Goal: Transaction & Acquisition: Purchase product/service

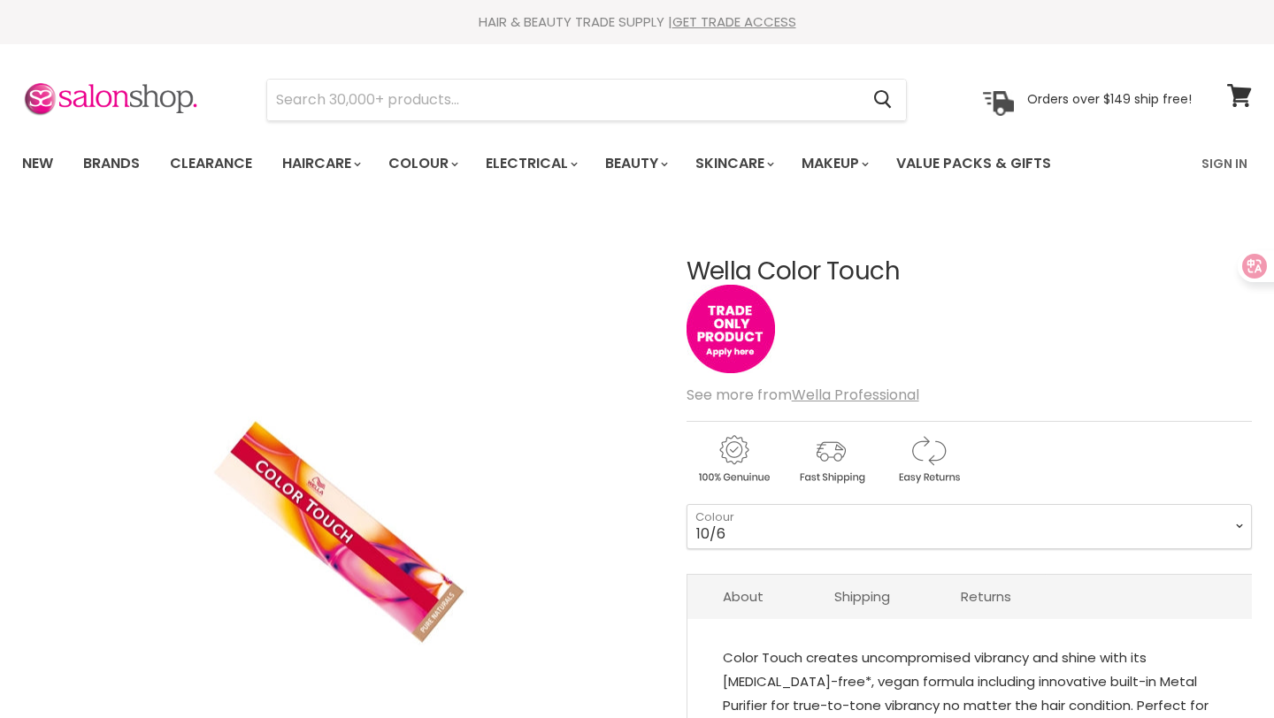
scroll to position [141, 0]
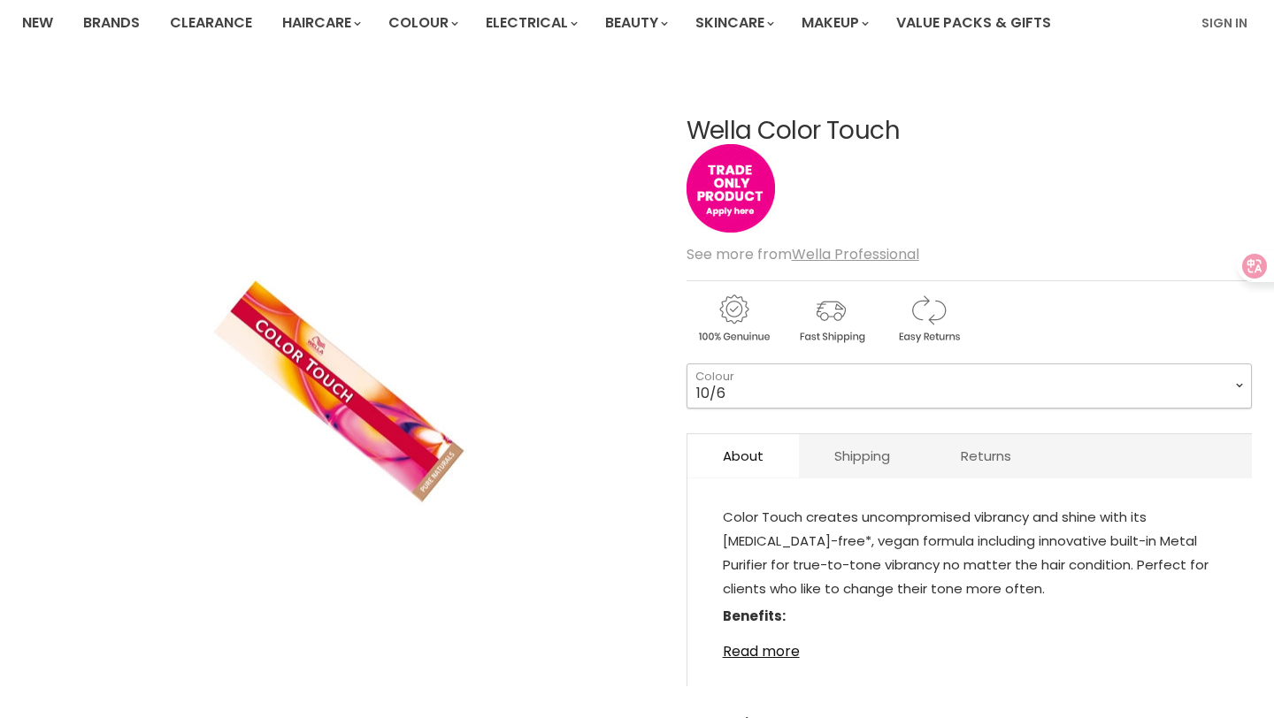
click at [916, 388] on select "2/0 2/8 3/0 3/66 3/68 4/0 4/5 4/6 44/65 4/71 4/77 5/0 5/1 5/3 5/4" at bounding box center [968, 386] width 565 height 44
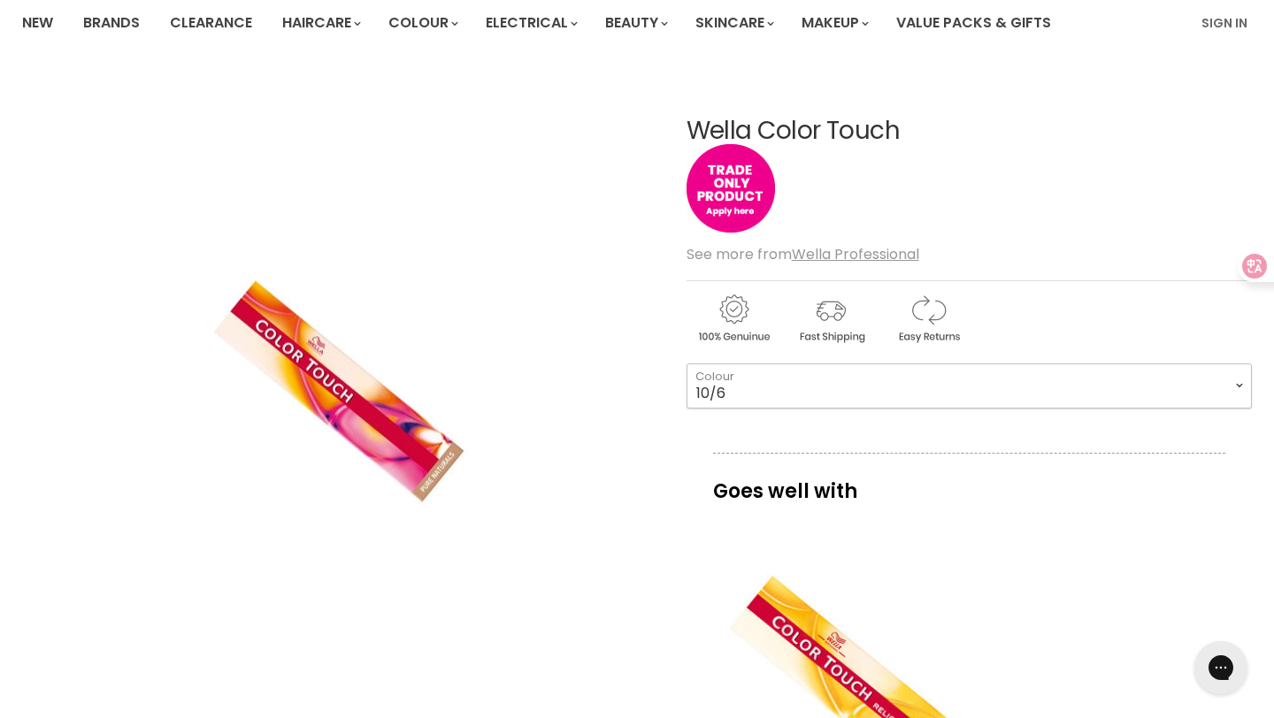
click at [686, 364] on select "2/0 2/8 3/0 3/66 3/68 4/0 4/5 4/6 44/65 4/71 4/77 5/0 5/1 5/3 5/4" at bounding box center [968, 386] width 565 height 44
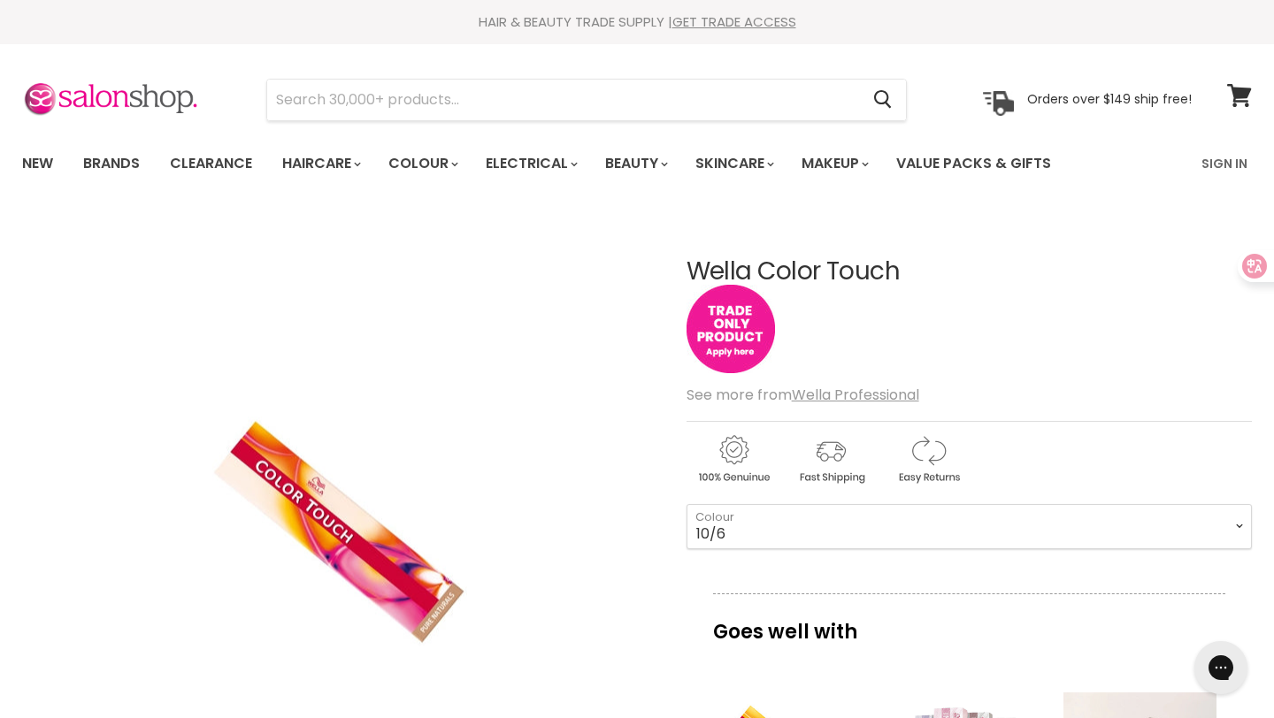
click at [734, 340] on img "Main content" at bounding box center [730, 329] width 88 height 88
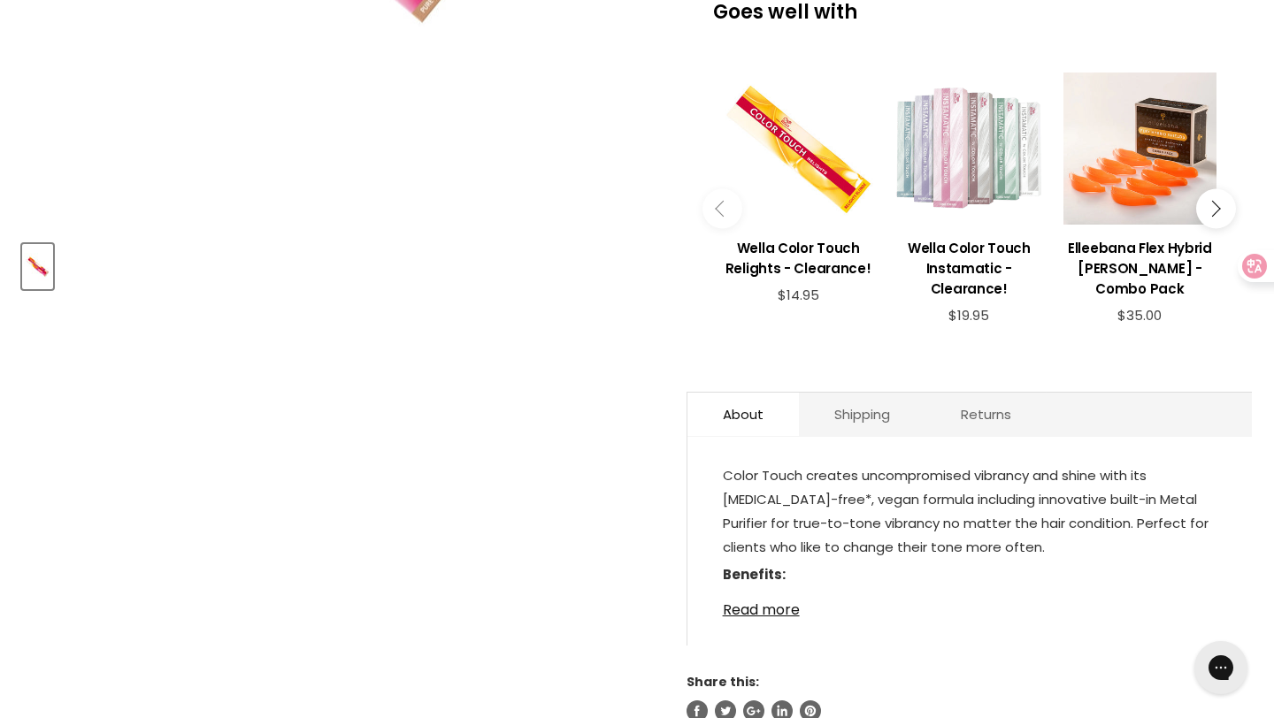
scroll to position [780, 0]
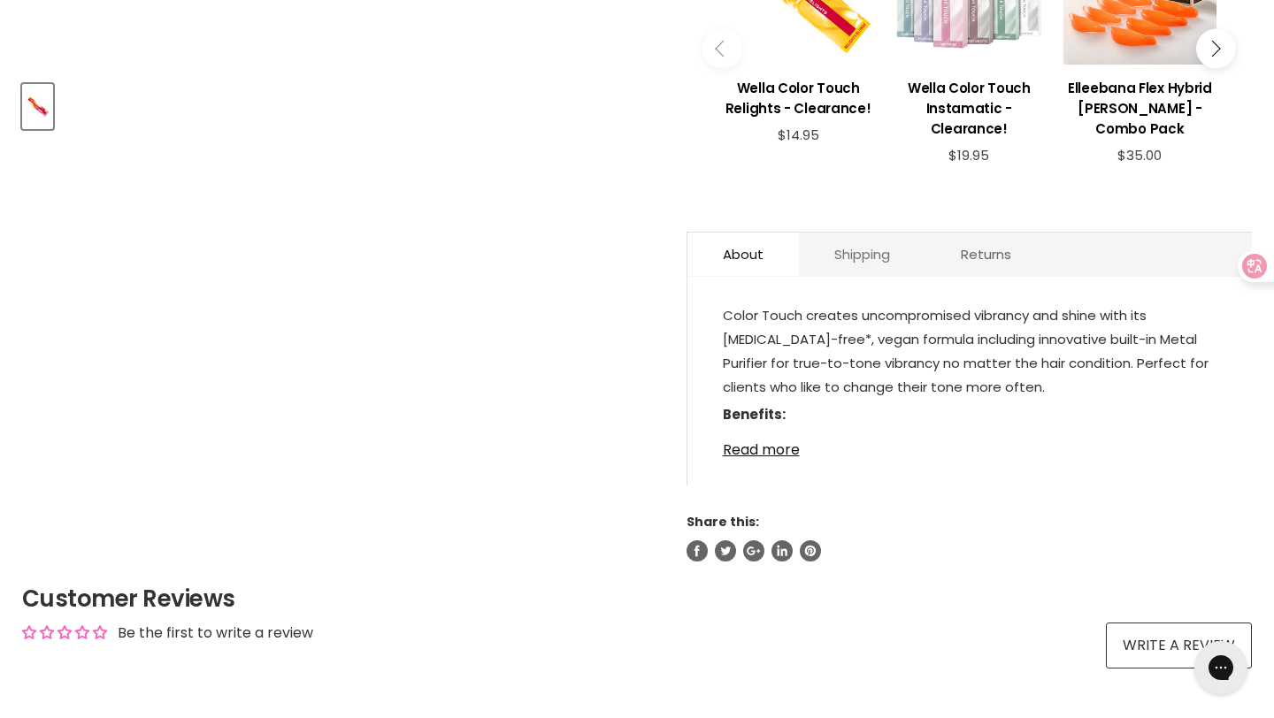
click at [862, 261] on link "Shipping" at bounding box center [862, 254] width 126 height 43
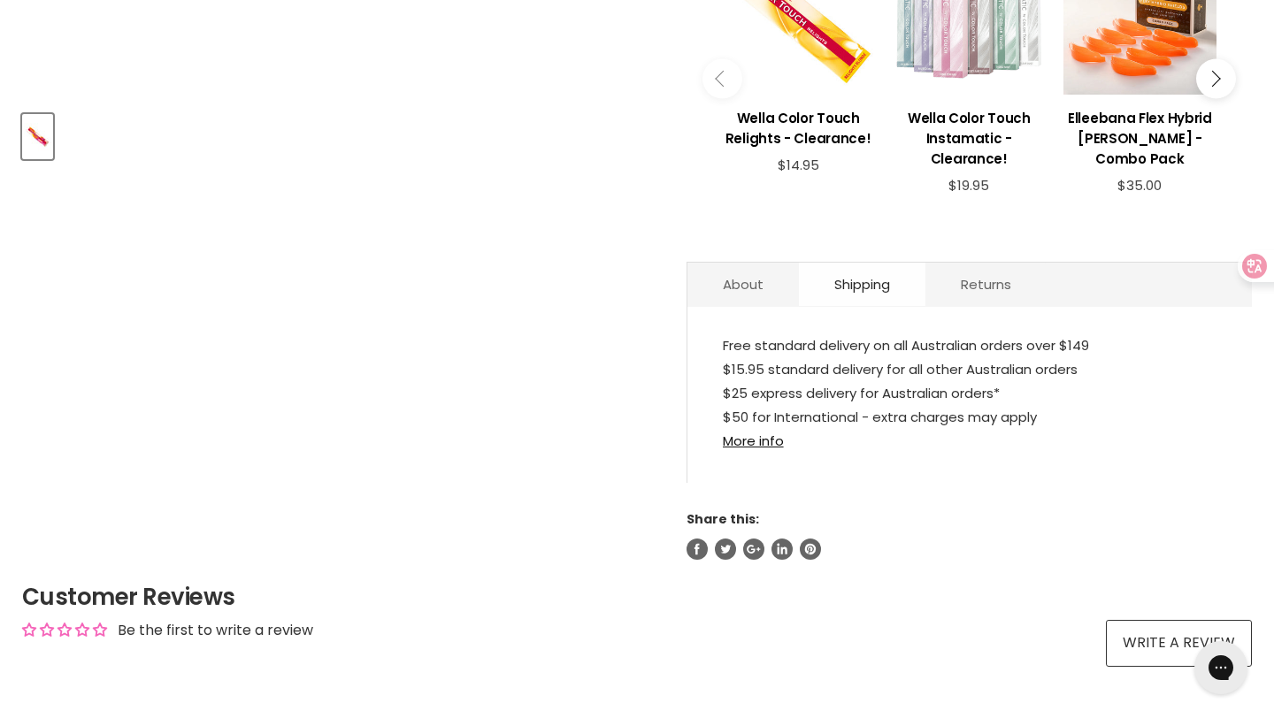
scroll to position [746, 0]
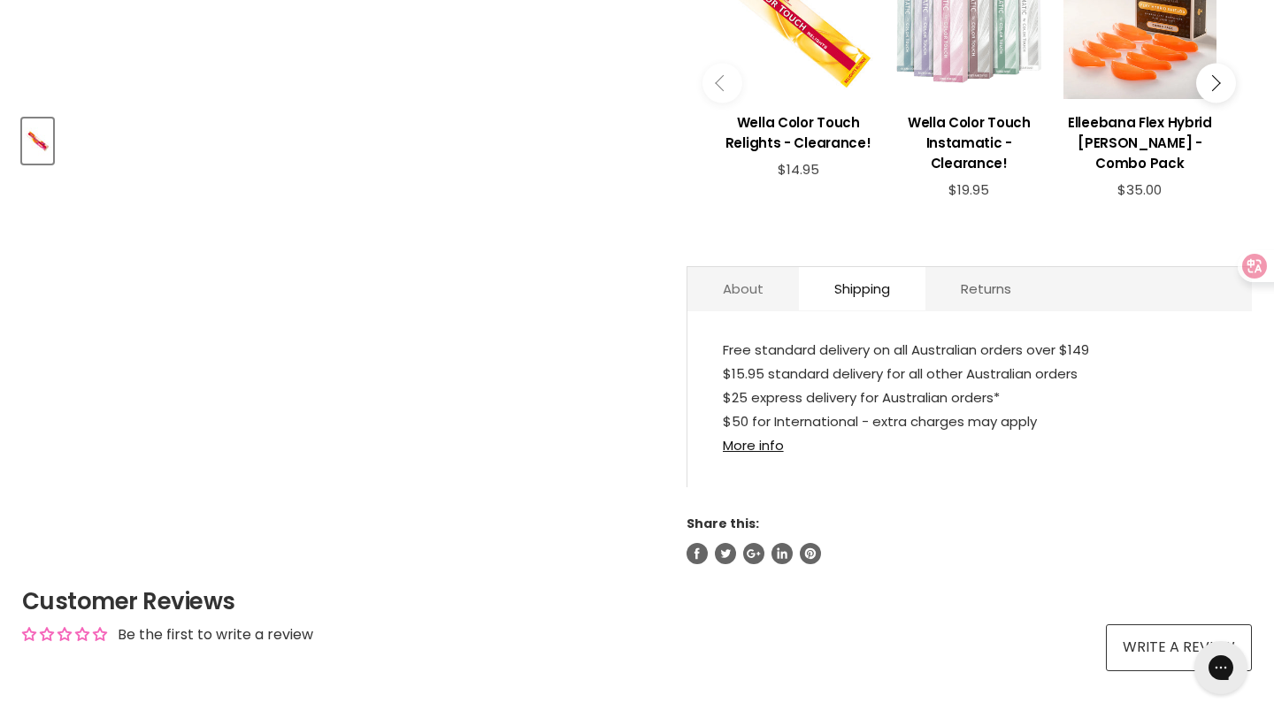
click at [732, 294] on link "About" at bounding box center [742, 288] width 111 height 43
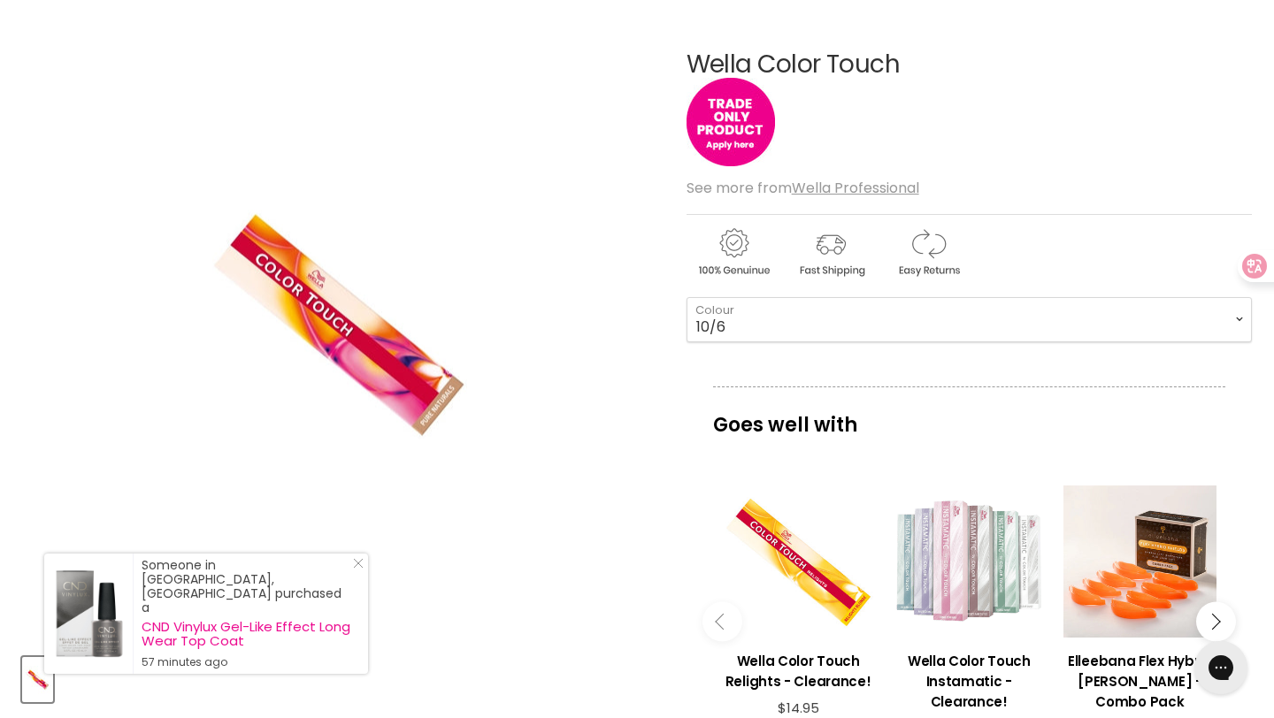
scroll to position [51, 0]
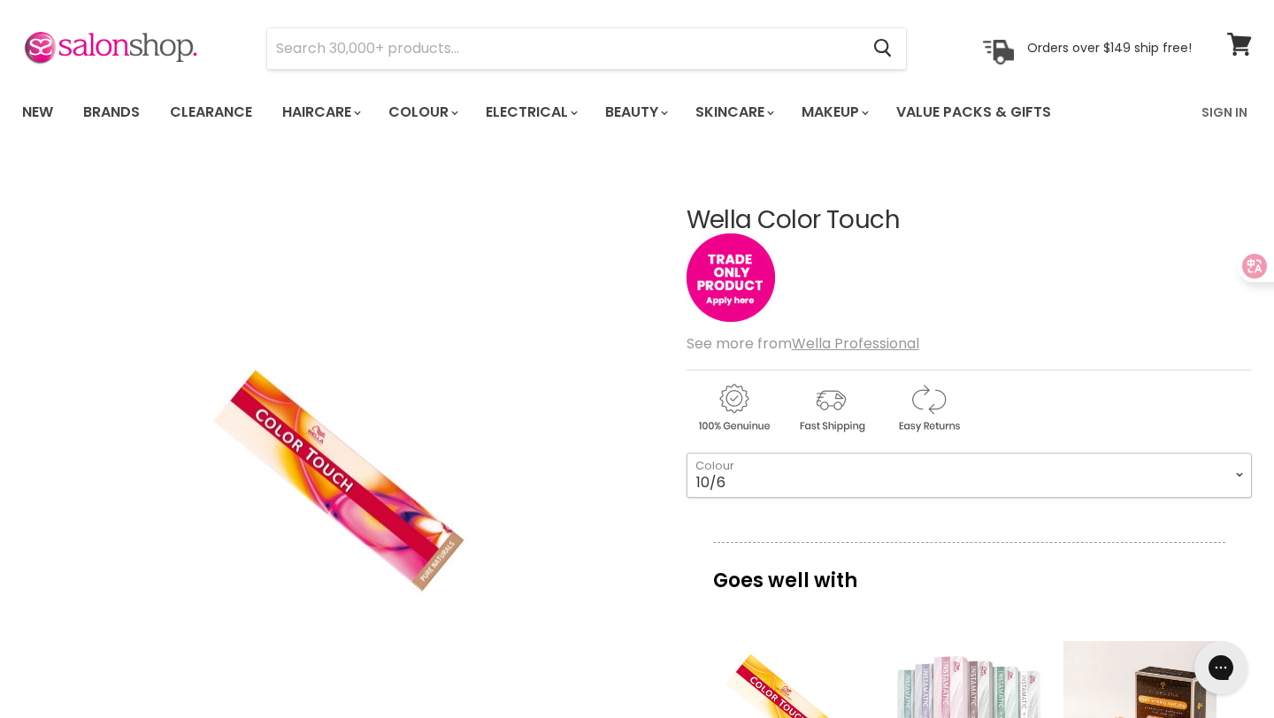
click at [1042, 475] on select "2/0 2/8 3/0 3/66 3/68 4/0 4/5 4/6 44/65 4/71 4/77 5/0 5/1 5/3 5/4" at bounding box center [968, 475] width 565 height 44
click at [686, 453] on select "2/0 2/8 3/0 3/66 3/68 4/0 4/5 4/6 44/65 4/71 4/77 5/0 5/1 5/3 5/4" at bounding box center [968, 475] width 565 height 44
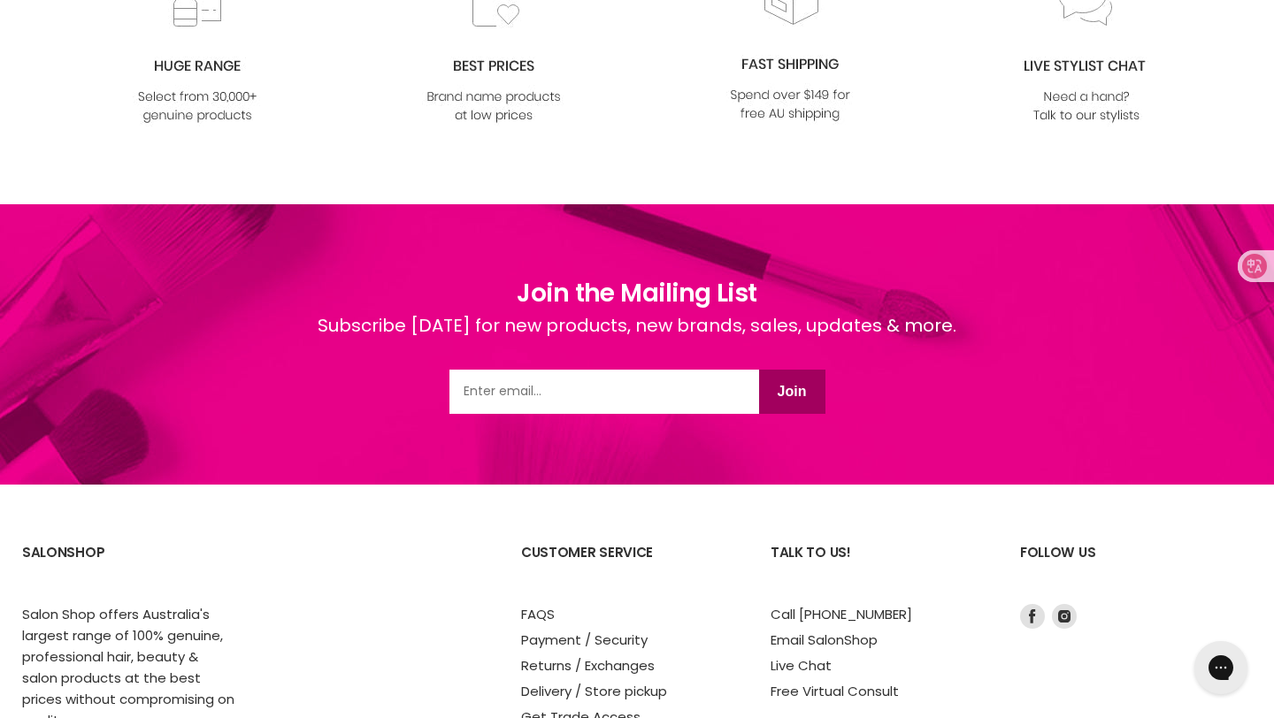
scroll to position [2299, 0]
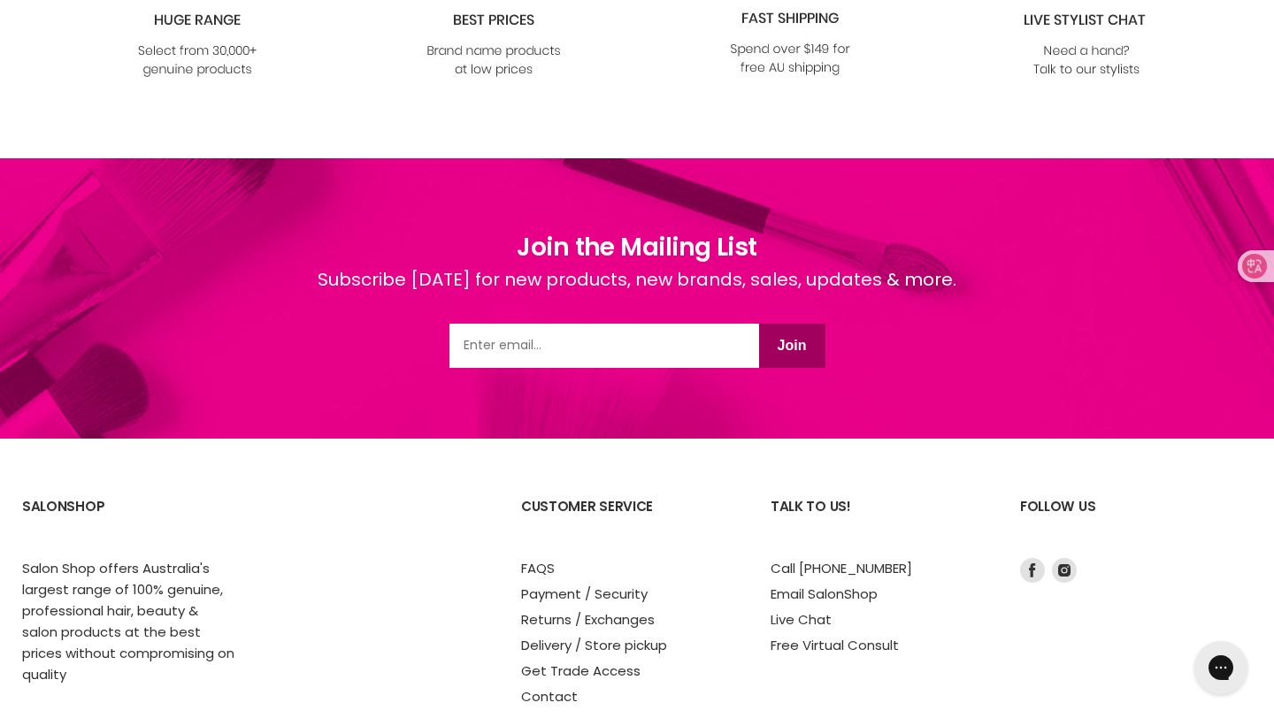
click at [700, 356] on input "Email" at bounding box center [604, 346] width 310 height 44
type input "zhuoran0926@163.com"
click at [802, 341] on button "Join" at bounding box center [792, 346] width 66 height 44
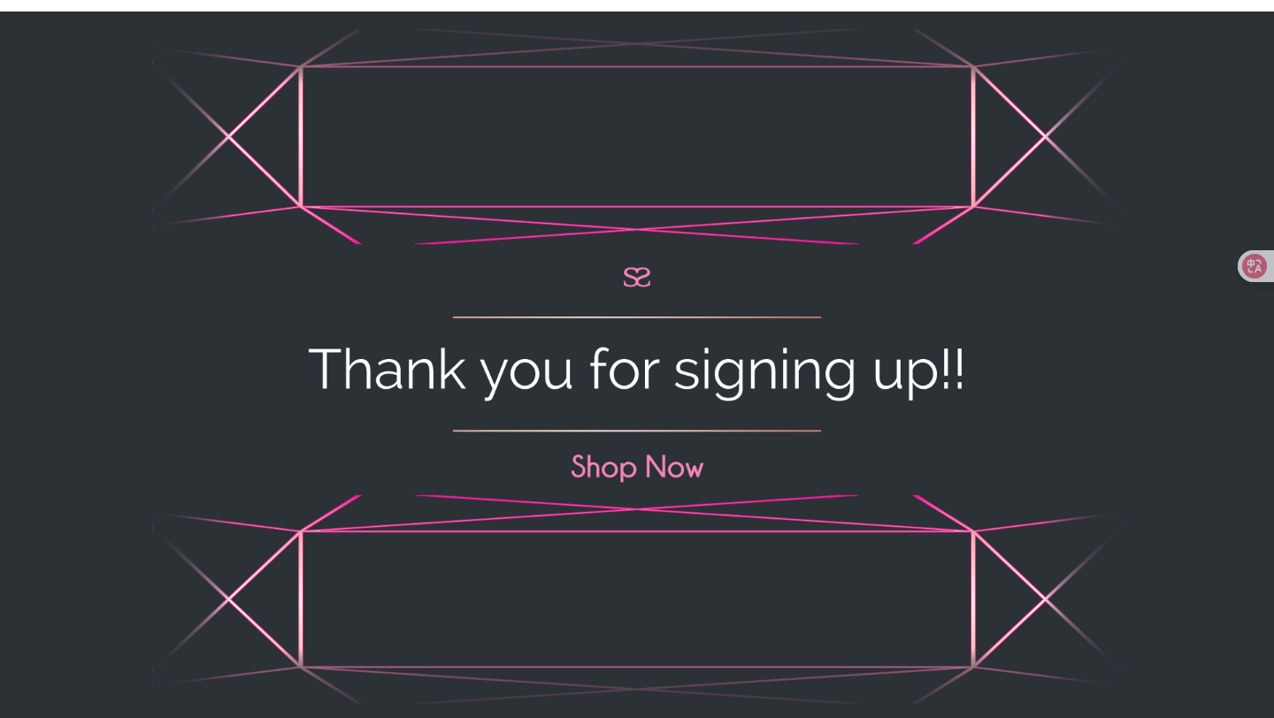
scroll to position [178, 0]
click at [627, 462] on img "Main content" at bounding box center [637, 369] width 1274 height 716
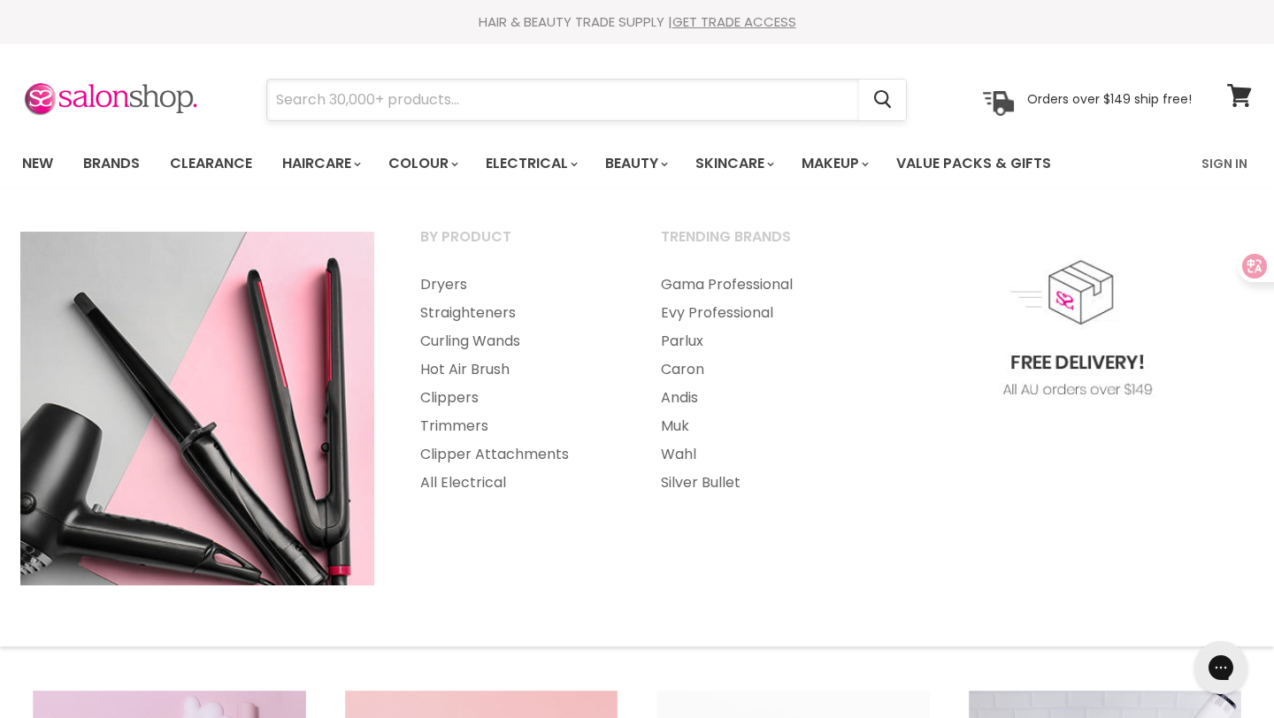
click at [519, 101] on input "Search" at bounding box center [563, 100] width 592 height 41
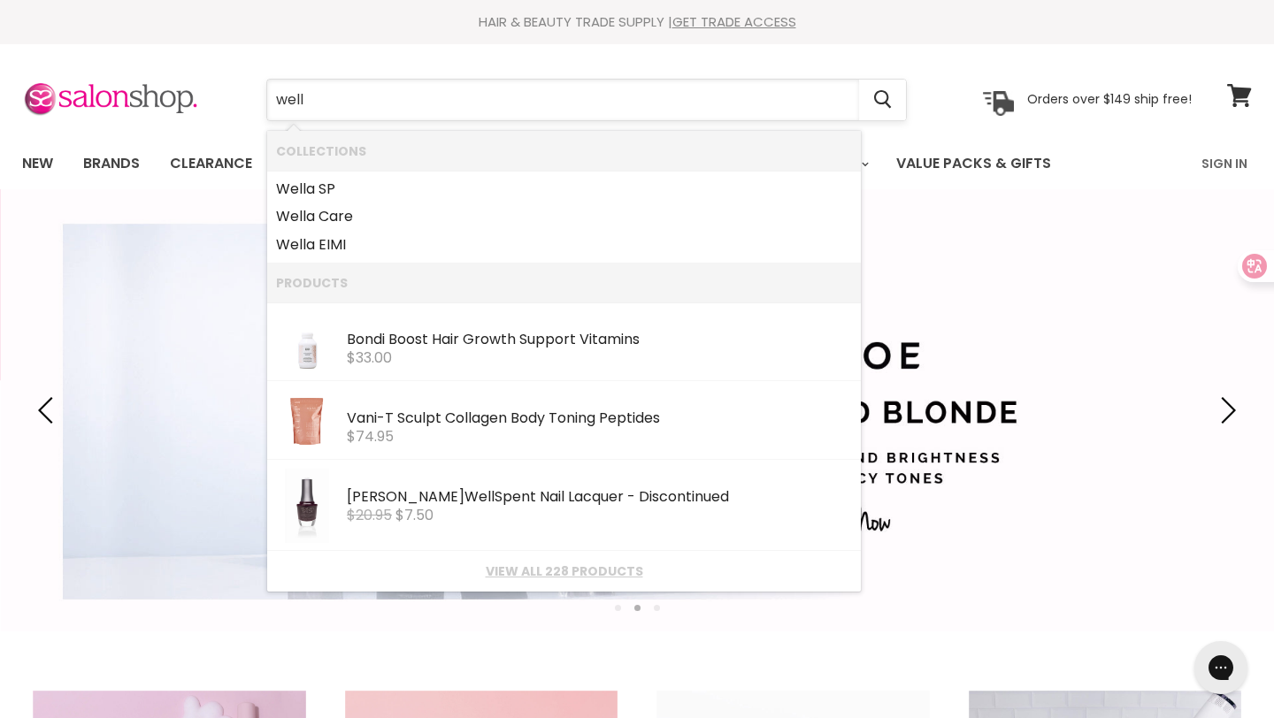
type input "wella"
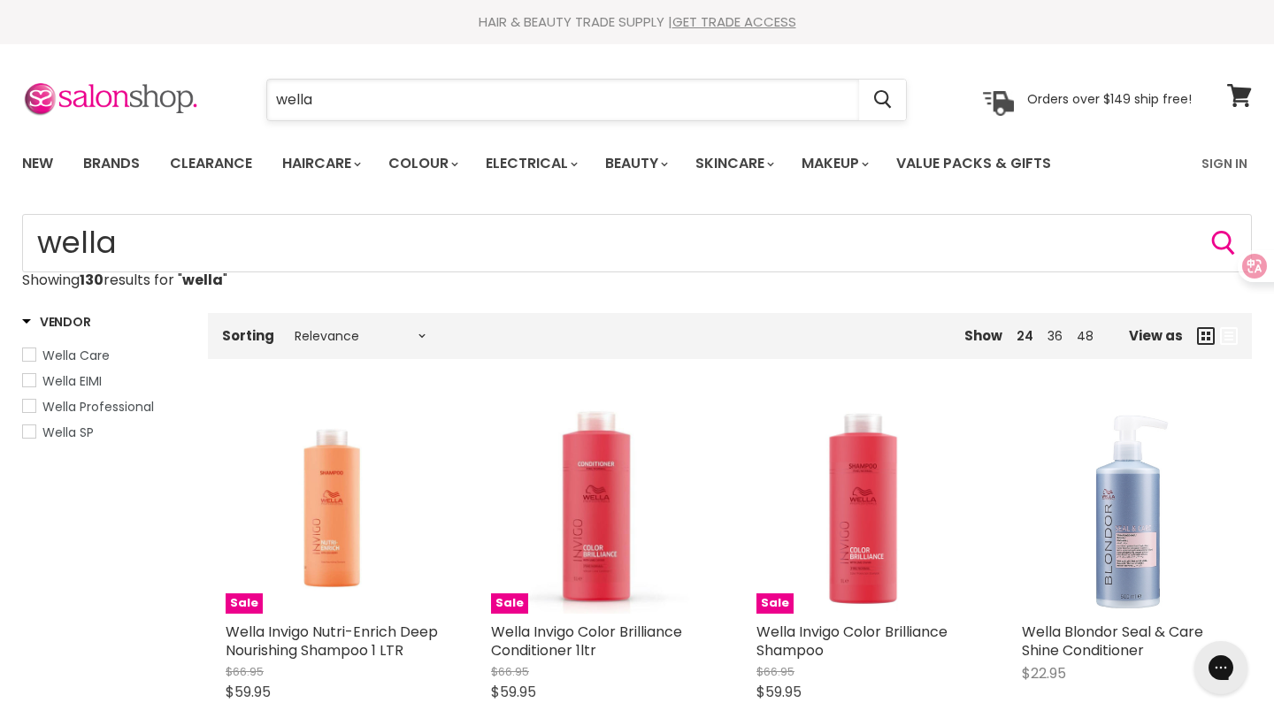
click at [554, 108] on input "wella" at bounding box center [563, 100] width 592 height 41
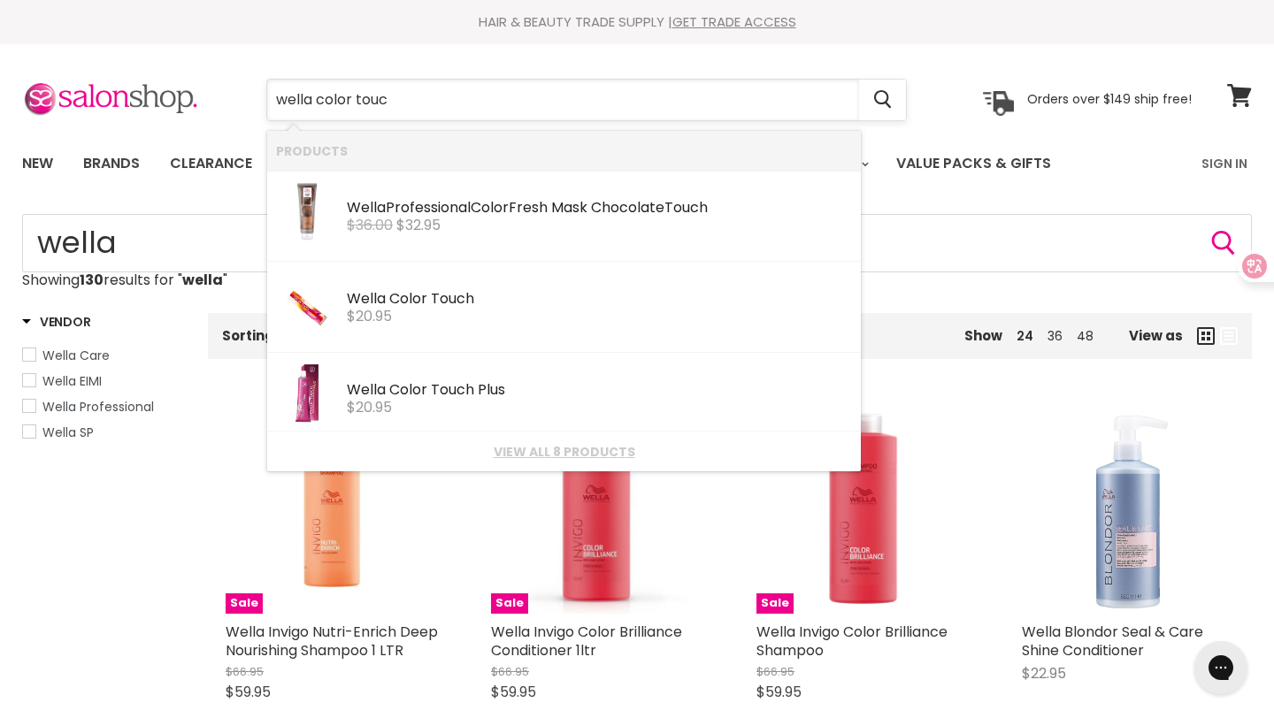
type input "wella color touch"
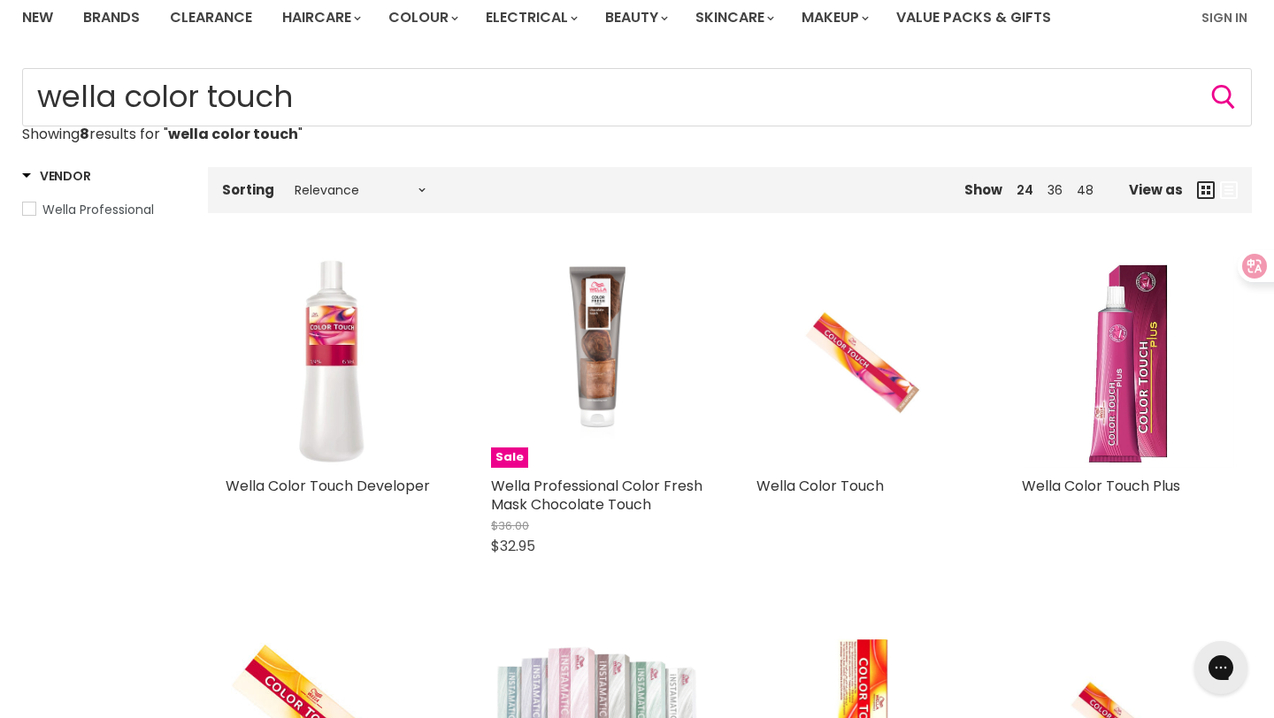
click at [807, 362] on img "Main content" at bounding box center [862, 362] width 141 height 212
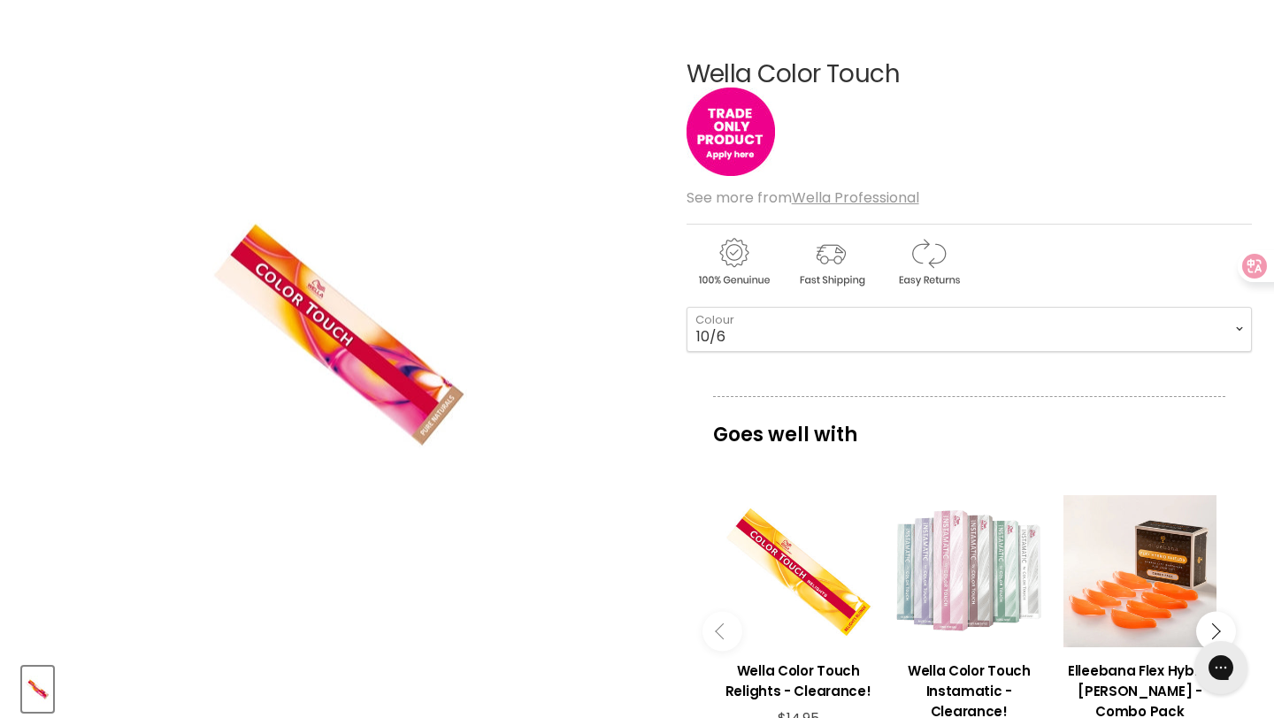
click at [686, 307] on select "2/0 2/8 3/0 3/66 3/68 4/0 4/5 4/6 44/65 4/71 4/77 5/0 5/1 5/3 5/4" at bounding box center [968, 329] width 565 height 44
select select "10/6"
click at [394, 417] on img "Wella Color Touch image. Click or Scroll to Zoom." at bounding box center [339, 333] width 310 height 466
click at [915, 371] on div "Wella Color Touch No reviews See more from Wella Professional 2/0 - 2/8 - 3/0 -…" at bounding box center [968, 581] width 565 height 1129
click at [735, 136] on img "Main content" at bounding box center [730, 132] width 88 height 88
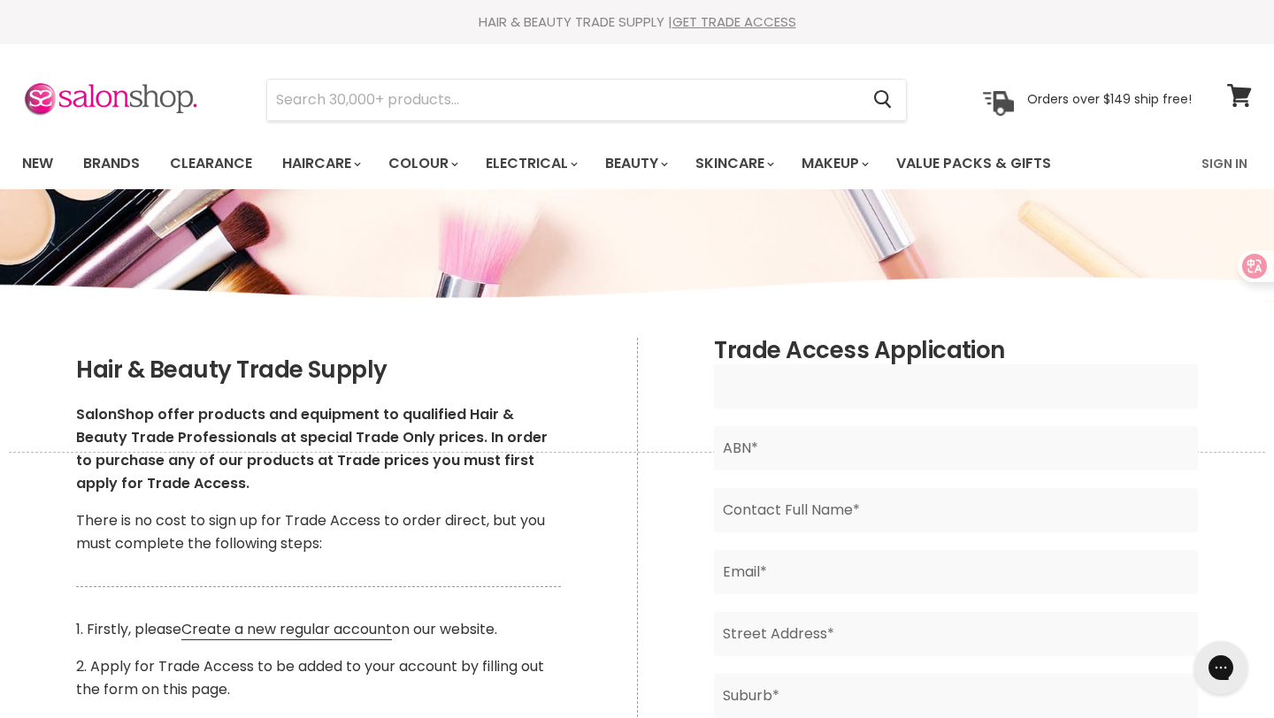
click at [975, 384] on input "Main content" at bounding box center [955, 386] width 483 height 44
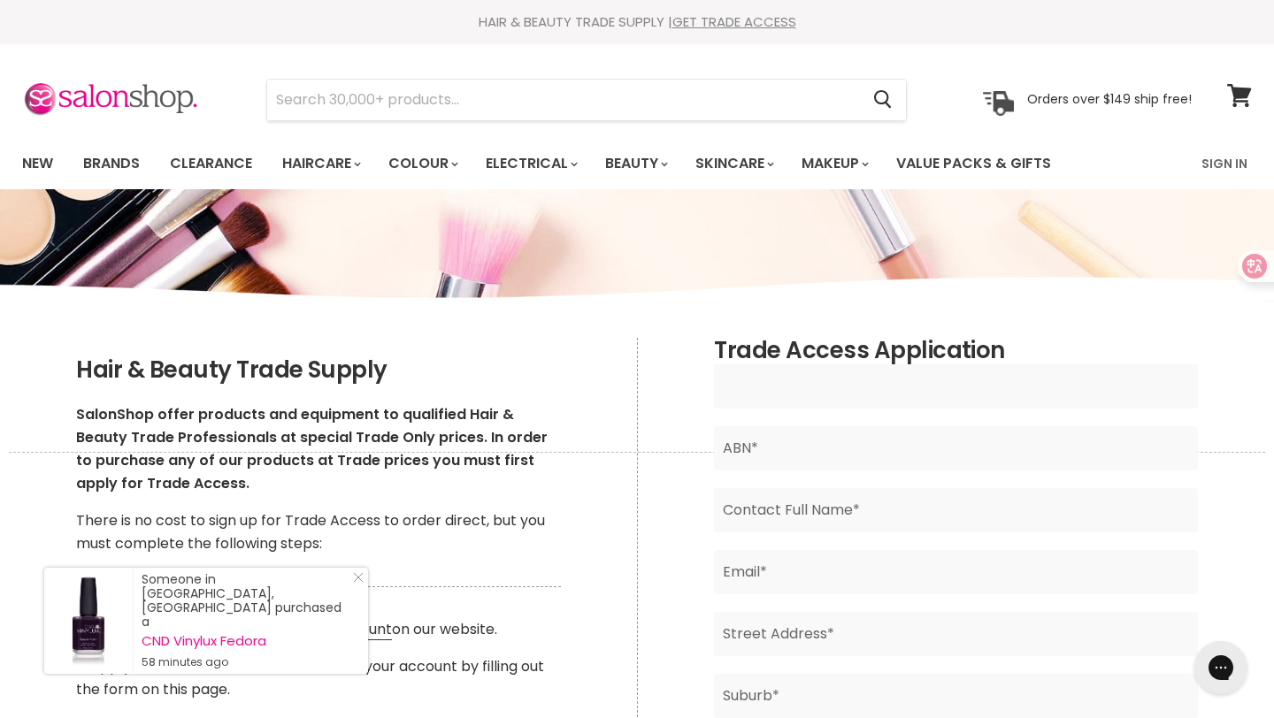
click at [975, 384] on input "Main content" at bounding box center [955, 386] width 483 height 44
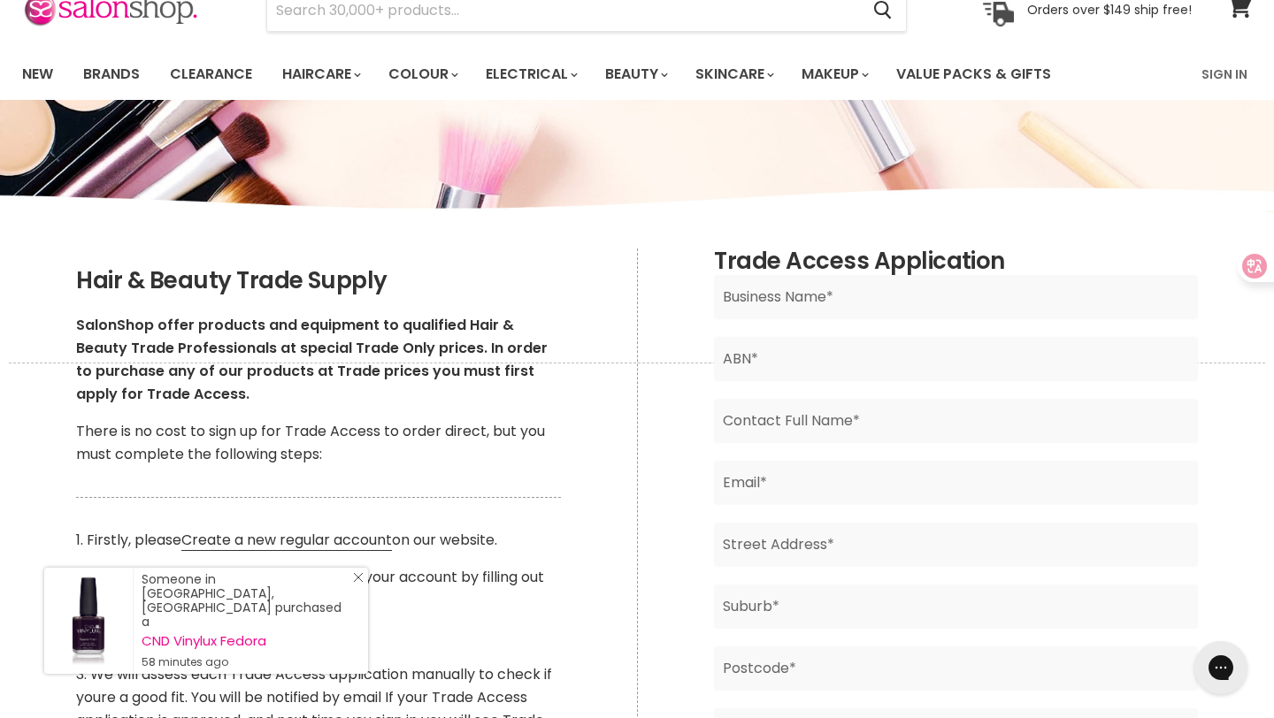
click at [359, 590] on link "Close Icon" at bounding box center [355, 581] width 18 height 18
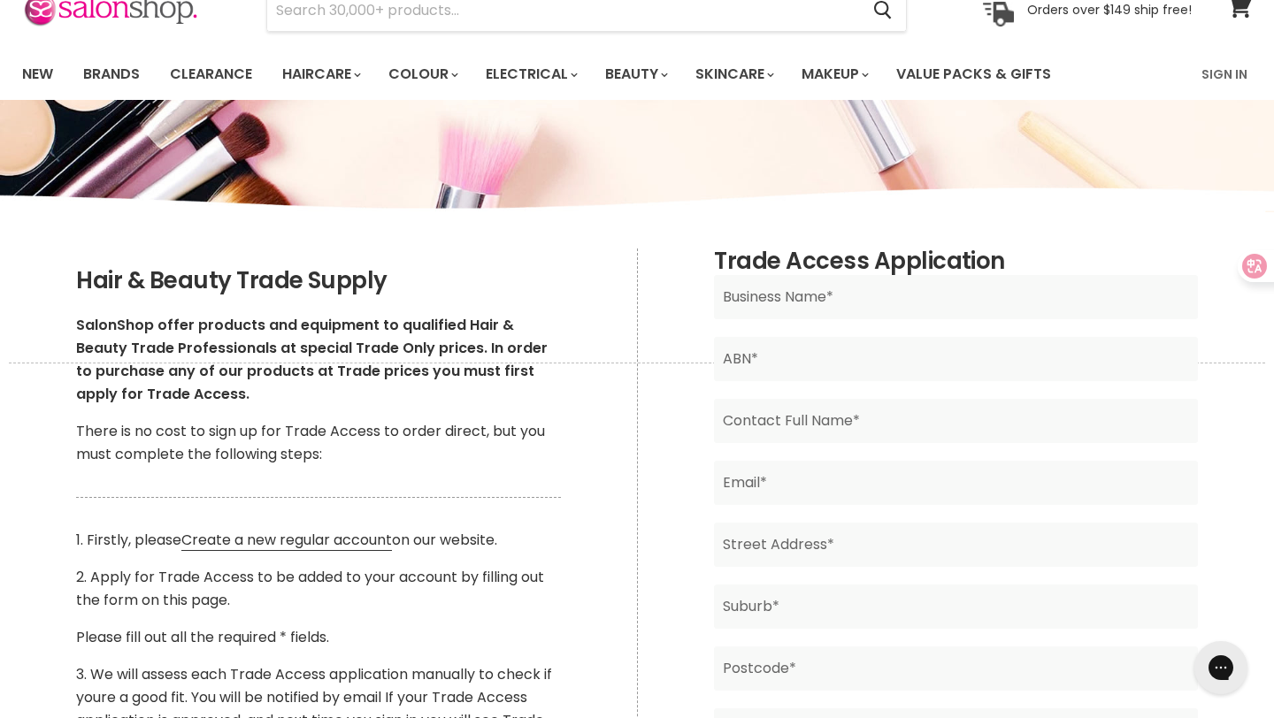
click at [358, 597] on p "2. Apply for Trade Access to be added to your account by filling out the form o…" at bounding box center [318, 589] width 484 height 46
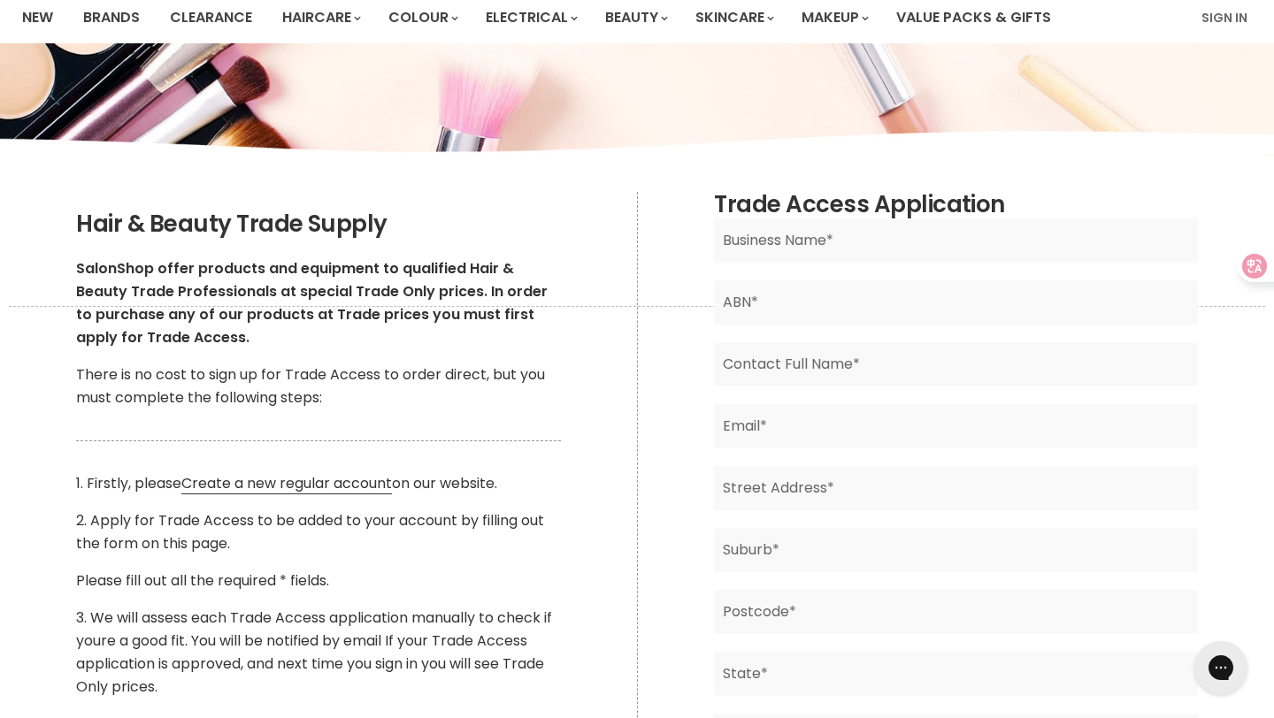
scroll to position [0, 0]
